Goal: Navigation & Orientation: Find specific page/section

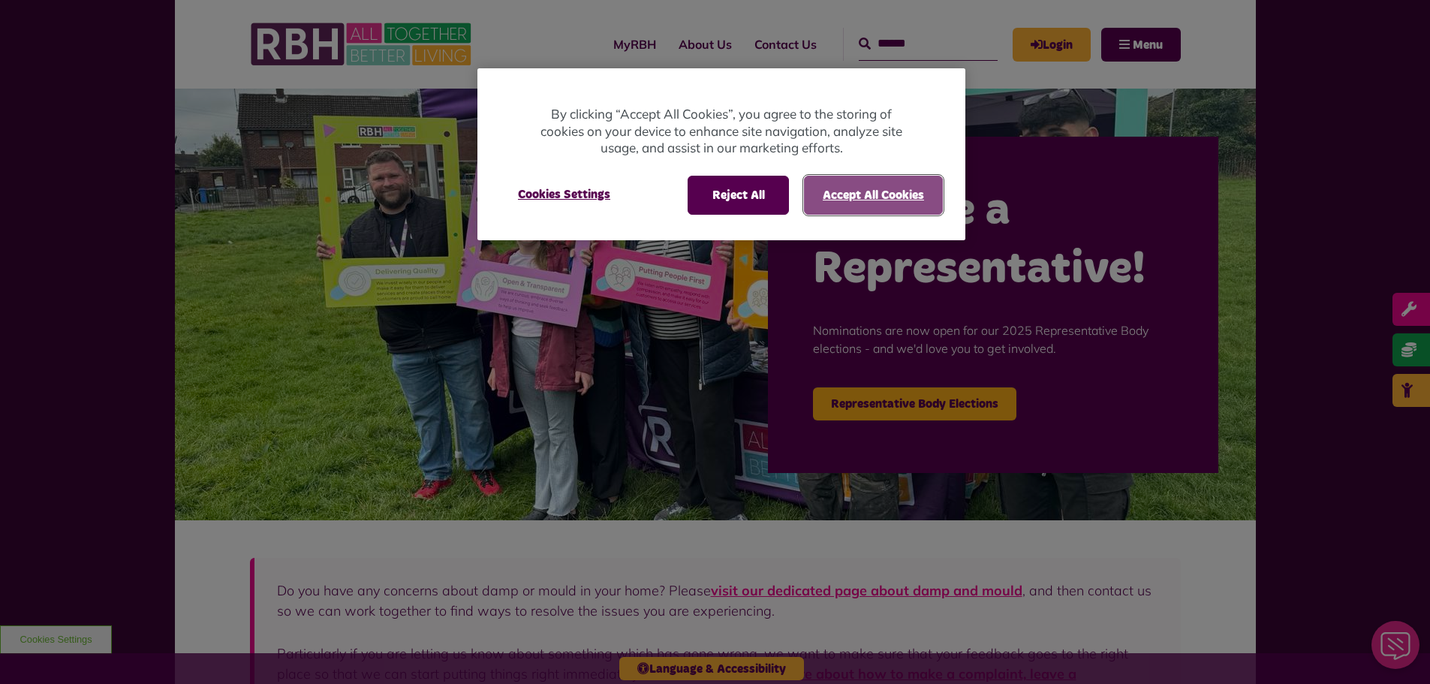
click at [918, 203] on button "Accept All Cookies" at bounding box center [873, 195] width 139 height 39
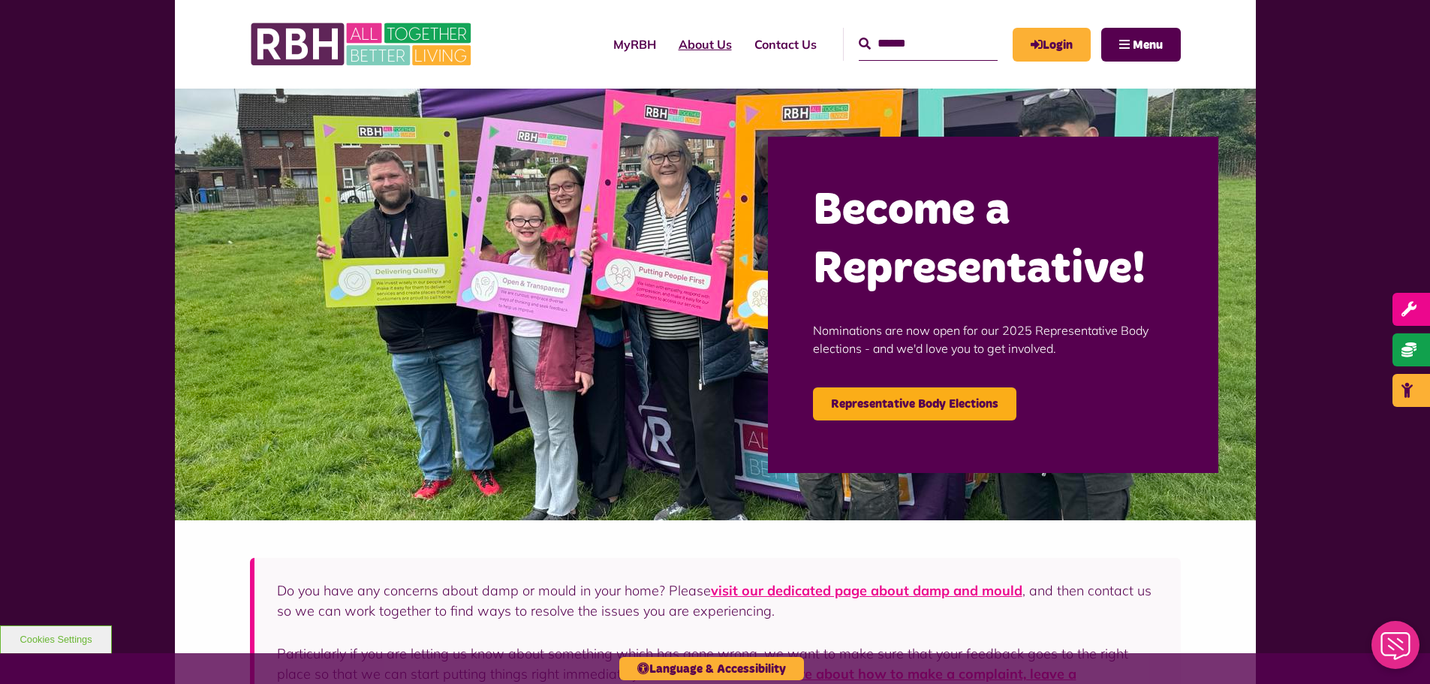
click at [678, 41] on link "About Us" at bounding box center [705, 44] width 76 height 41
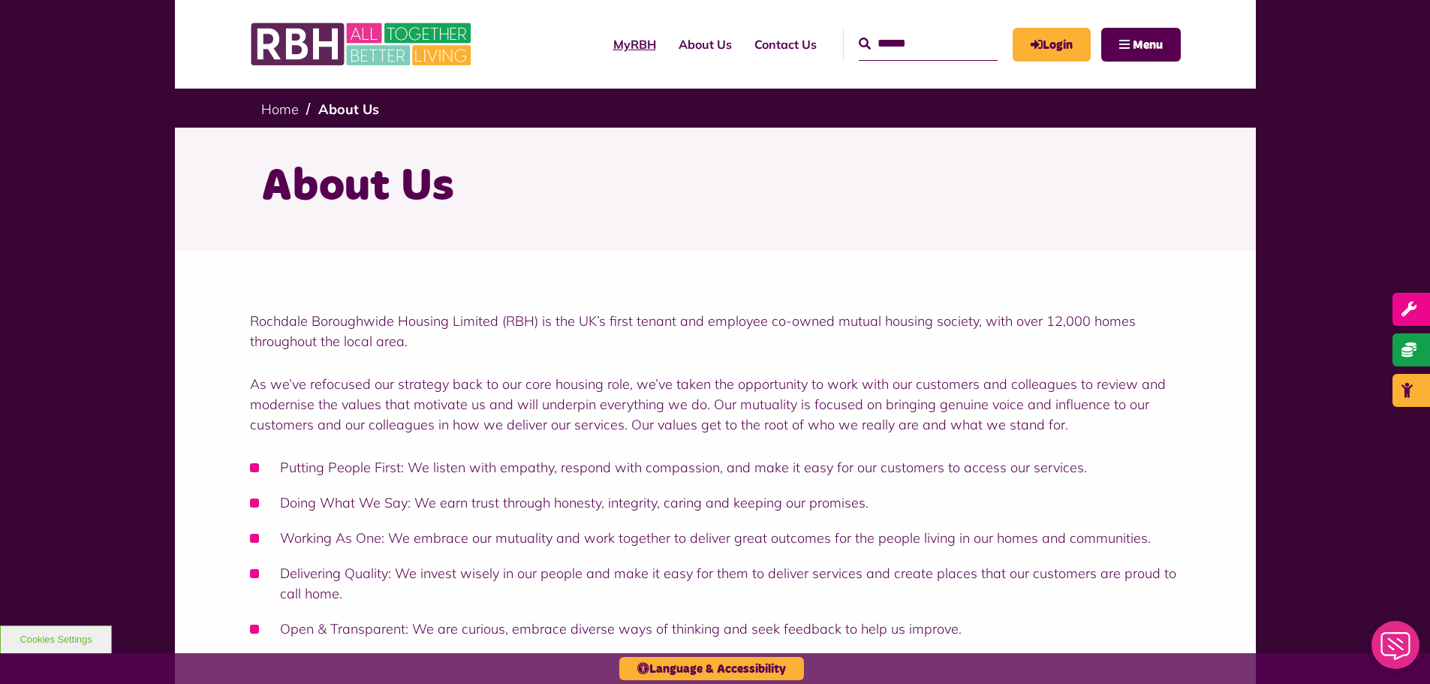
click at [605, 50] on link "MyRBH" at bounding box center [634, 44] width 65 height 41
